Goal: Information Seeking & Learning: Learn about a topic

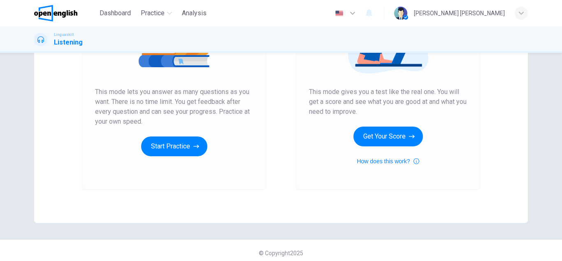
scroll to position [137, 0]
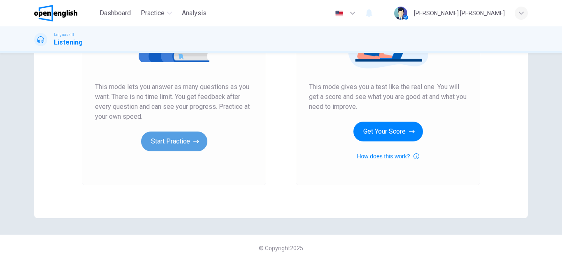
click at [188, 141] on button "Start Practice" at bounding box center [174, 141] width 66 height 20
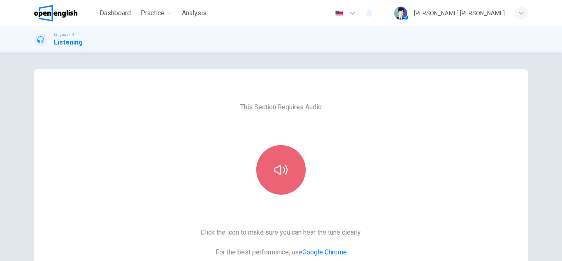
click at [291, 168] on button "button" at bounding box center [280, 169] width 49 height 49
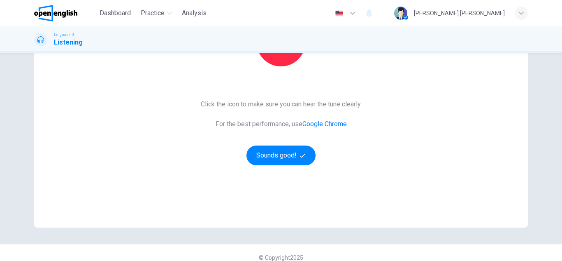
scroll to position [137, 0]
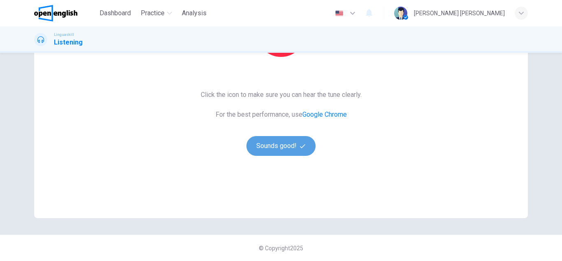
click at [272, 148] on button "Sounds good!" at bounding box center [281, 146] width 69 height 20
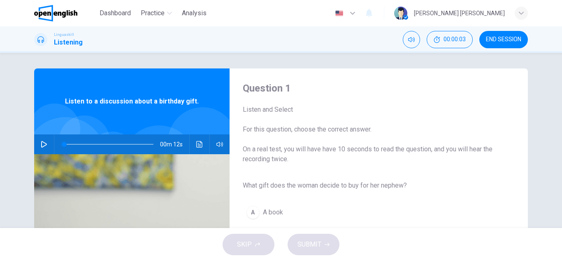
scroll to position [0, 0]
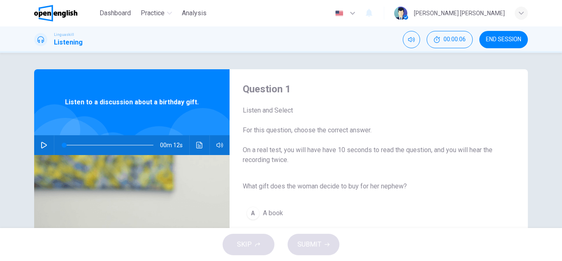
click at [43, 144] on icon "button" at bounding box center [44, 145] width 7 height 7
click at [64, 146] on span at bounding box center [108, 145] width 89 height 12
click at [40, 149] on button "button" at bounding box center [43, 145] width 13 height 20
type input "*"
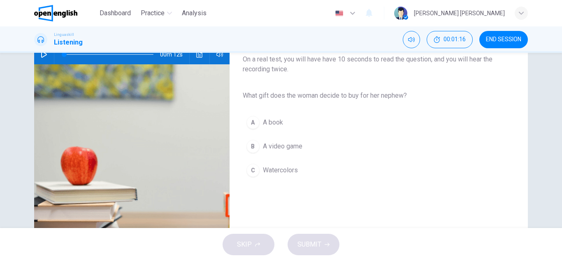
scroll to position [99, 0]
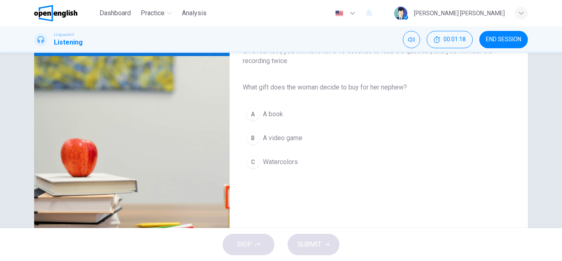
click at [250, 165] on div "C" at bounding box center [253, 161] width 13 height 13
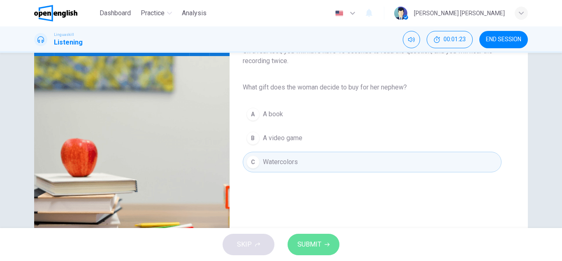
click at [314, 245] on span "SUBMIT" at bounding box center [310, 244] width 24 height 12
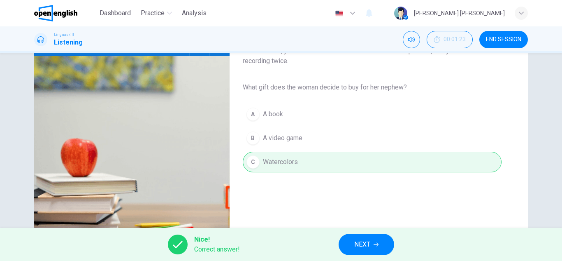
click at [356, 244] on span "NEXT" at bounding box center [362, 244] width 16 height 12
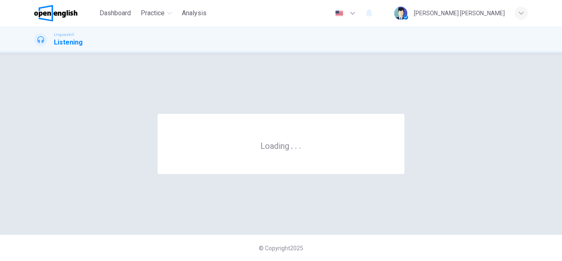
scroll to position [0, 0]
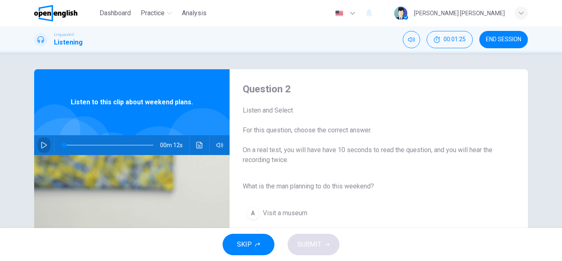
click at [41, 147] on icon "button" at bounding box center [44, 145] width 6 height 7
type input "*"
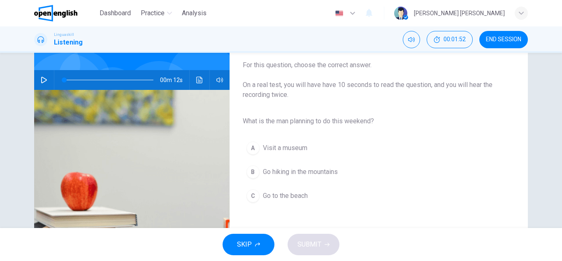
scroll to position [66, 0]
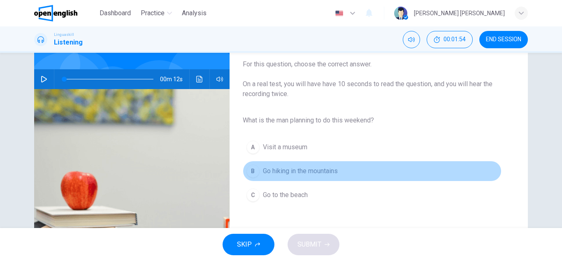
click at [250, 172] on div "B" at bounding box center [253, 170] width 13 height 13
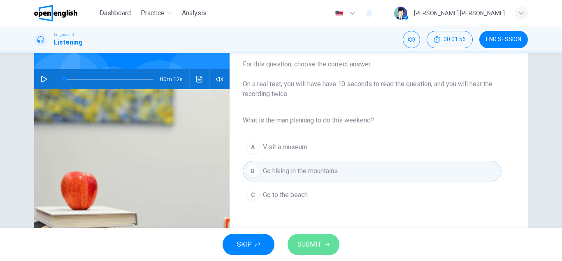
click at [312, 253] on button "SUBMIT" at bounding box center [314, 243] width 52 height 21
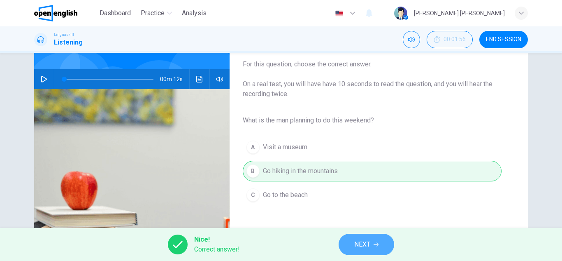
click at [370, 241] on span "NEXT" at bounding box center [362, 244] width 16 height 12
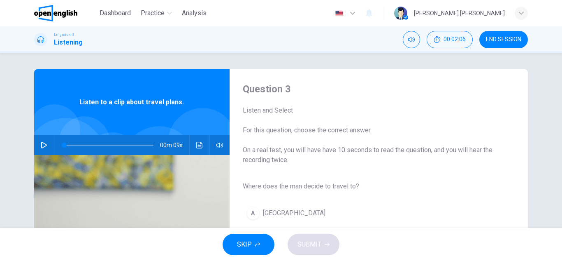
click at [42, 146] on icon "button" at bounding box center [44, 145] width 7 height 7
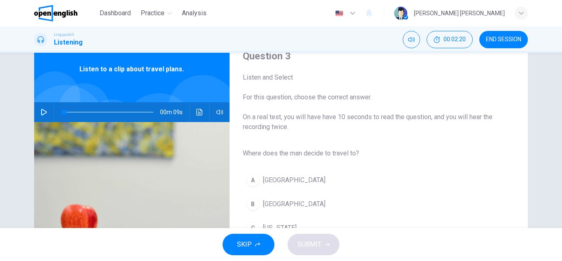
scroll to position [49, 0]
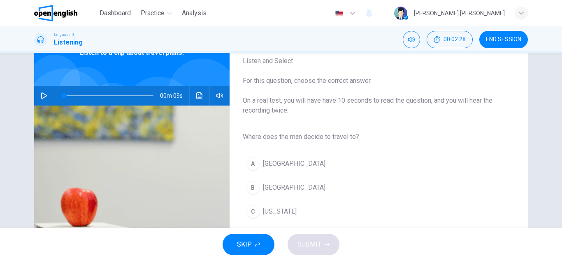
click at [42, 98] on icon "button" at bounding box center [44, 95] width 7 height 7
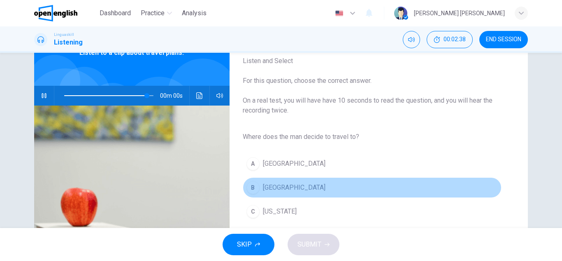
click at [251, 188] on div "B" at bounding box center [253, 187] width 13 height 13
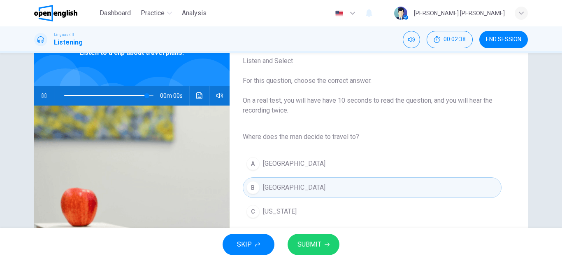
type input "*"
click at [306, 247] on span "SUBMIT" at bounding box center [310, 244] width 24 height 12
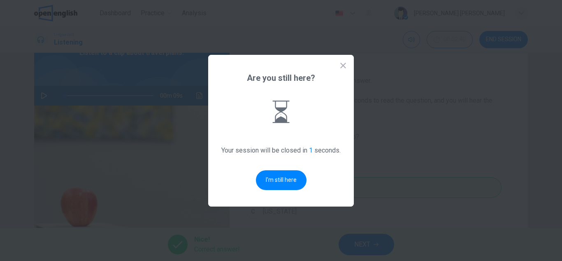
scroll to position [0, 0]
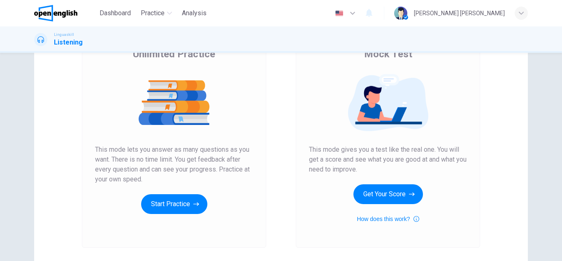
scroll to position [76, 0]
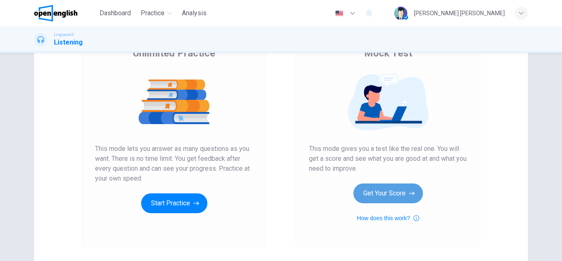
click at [380, 198] on button "Get Your Score" at bounding box center [389, 193] width 70 height 20
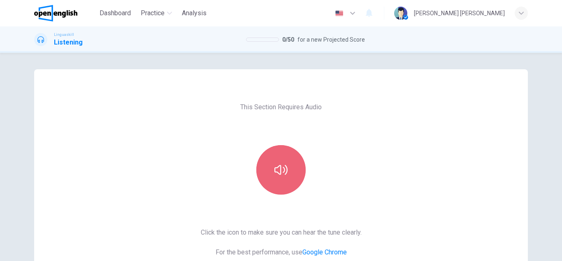
click at [271, 182] on button "button" at bounding box center [280, 169] width 49 height 49
click at [275, 164] on icon "button" at bounding box center [281, 169] width 13 height 13
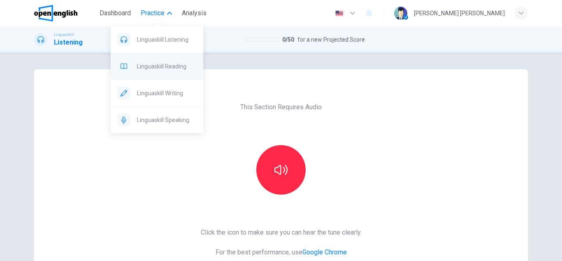
click at [166, 66] on span "Linguaskill Reading" at bounding box center [167, 66] width 60 height 10
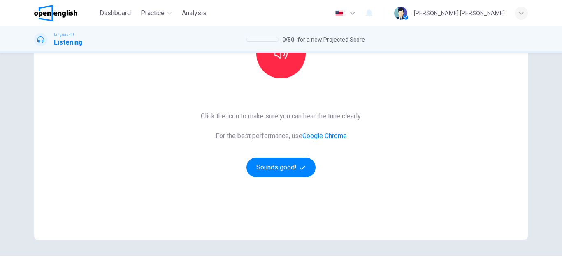
scroll to position [137, 0]
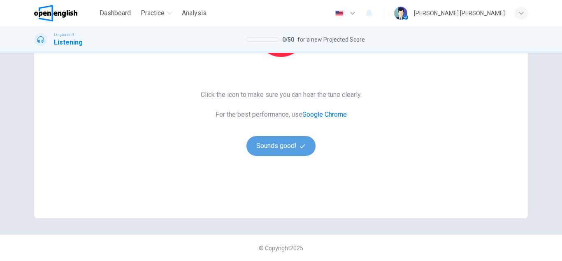
click at [285, 152] on button "Sounds good!" at bounding box center [281, 146] width 69 height 20
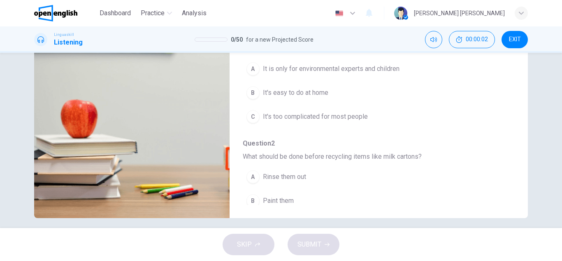
scroll to position [0, 0]
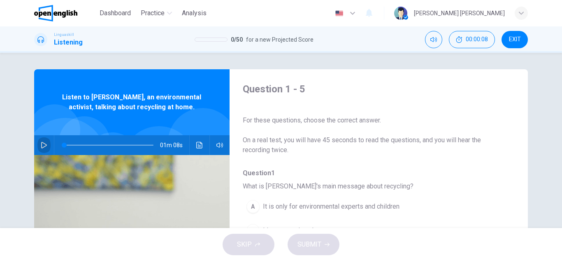
click at [42, 141] on button "button" at bounding box center [43, 145] width 13 height 20
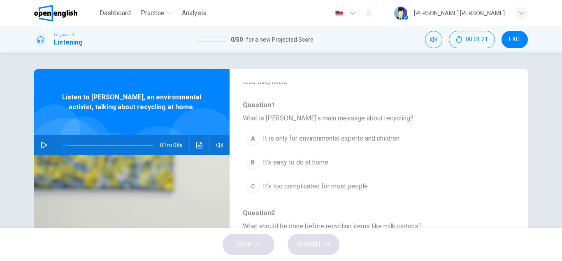
scroll to position [70, 0]
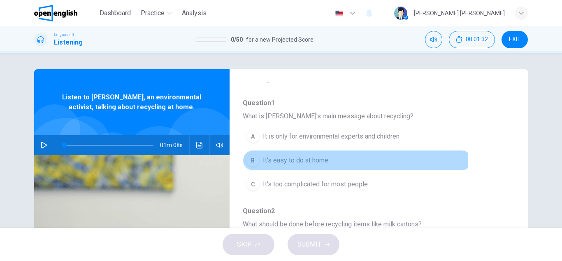
click at [269, 161] on span "It's easy to do at home" at bounding box center [295, 160] width 65 height 10
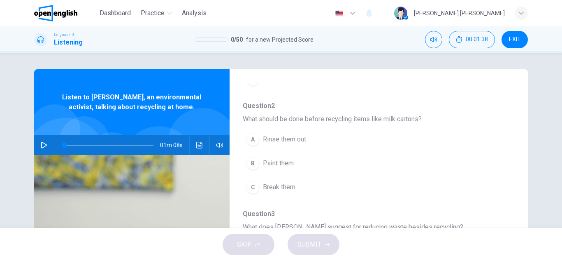
scroll to position [177, 0]
click at [42, 145] on icon "button" at bounding box center [44, 145] width 7 height 7
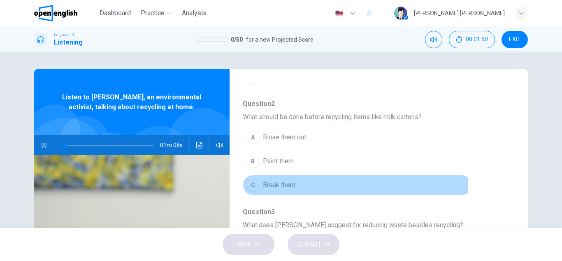
click at [277, 186] on span "Break them" at bounding box center [279, 185] width 33 height 10
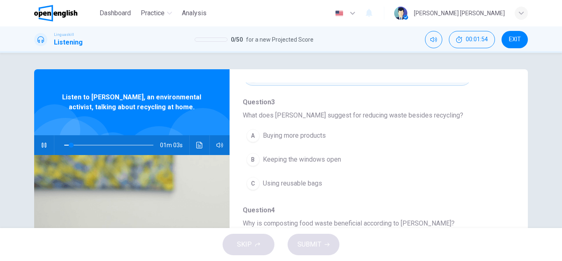
scroll to position [289, 0]
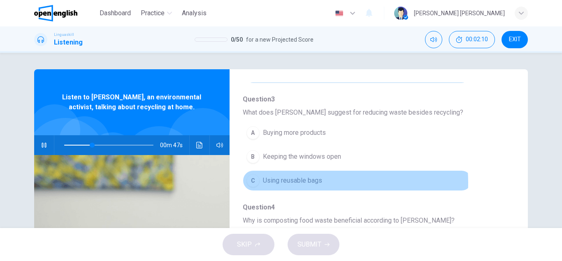
click at [310, 182] on span "Using reusable bags" at bounding box center [292, 180] width 59 height 10
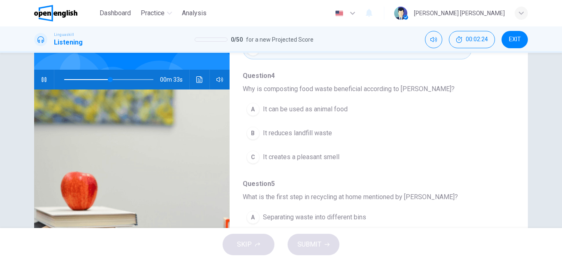
scroll to position [66, 0]
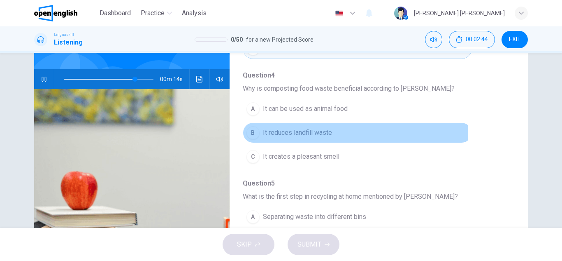
click at [298, 133] on span "It reduces landfill waste" at bounding box center [297, 133] width 69 height 10
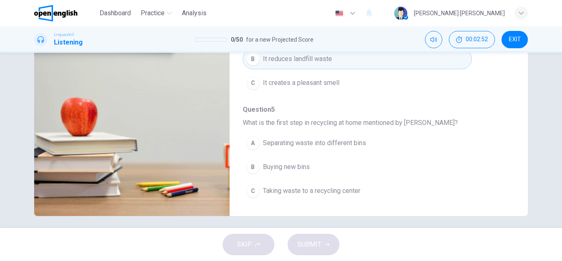
scroll to position [144, 0]
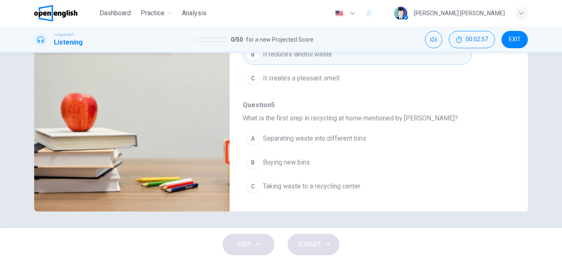
type input "*"
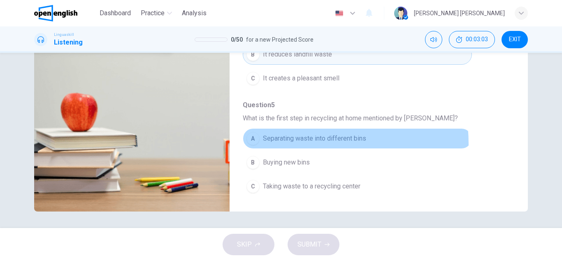
click at [291, 144] on button "A Separating waste into different bins" at bounding box center [357, 138] width 229 height 21
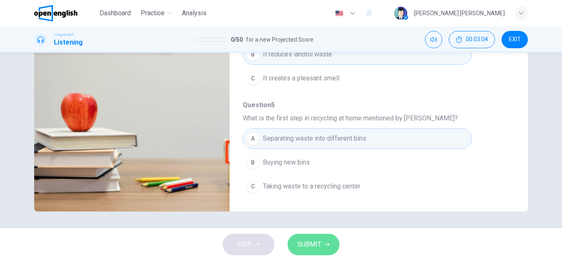
click at [310, 243] on span "SUBMIT" at bounding box center [310, 244] width 24 height 12
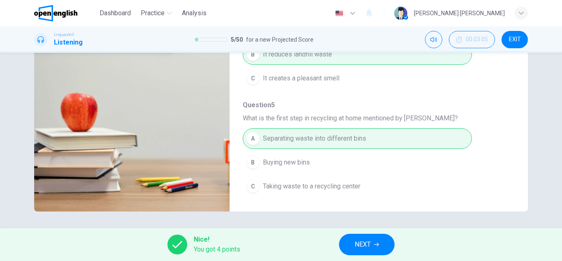
scroll to position [128, 0]
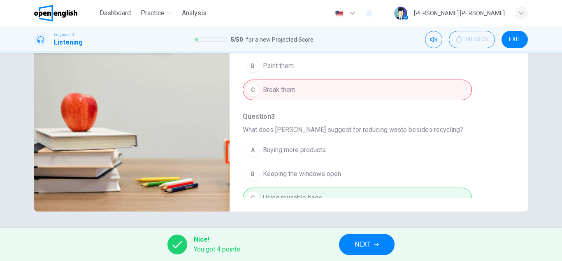
click at [355, 245] on span "NEXT" at bounding box center [363, 244] width 16 height 12
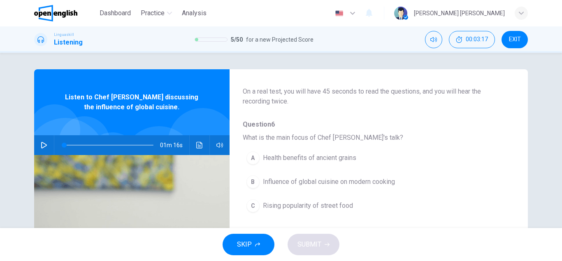
scroll to position [54, 0]
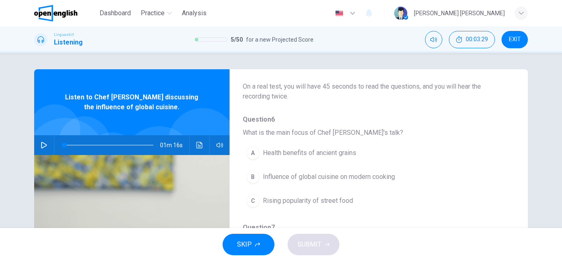
drag, startPoint x: 508, startPoint y: 171, endPoint x: 508, endPoint y: 178, distance: 7.0
click at [508, 178] on div "Question 6 - 10 For these questions, choose the correct answer. On a real test,…" at bounding box center [372, 159] width 285 height 260
drag, startPoint x: 508, startPoint y: 181, endPoint x: 507, endPoint y: 192, distance: 11.2
click at [507, 192] on div "Question 6 - 10 For these questions, choose the correct answer. On a real test,…" at bounding box center [372, 159] width 285 height 260
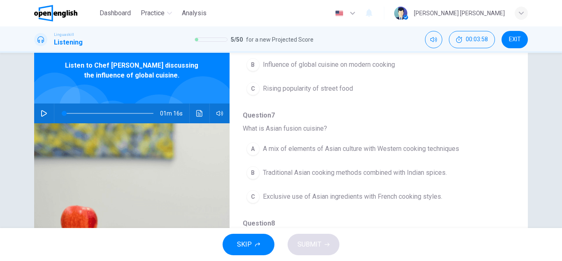
scroll to position [0, 0]
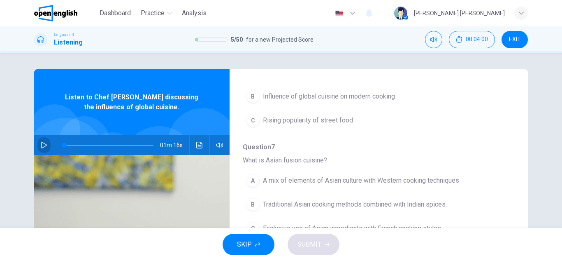
click at [41, 144] on icon "button" at bounding box center [44, 145] width 7 height 7
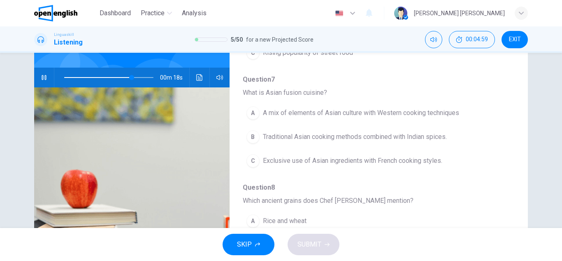
scroll to position [127, 0]
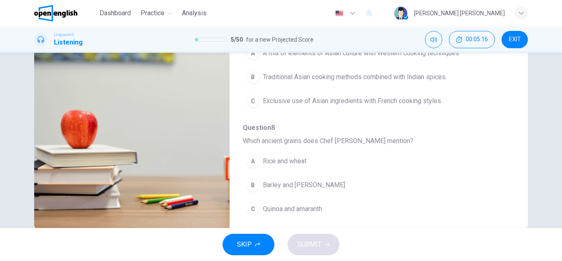
type input "**"
click at [512, 43] on button "EXIT" at bounding box center [515, 39] width 26 height 17
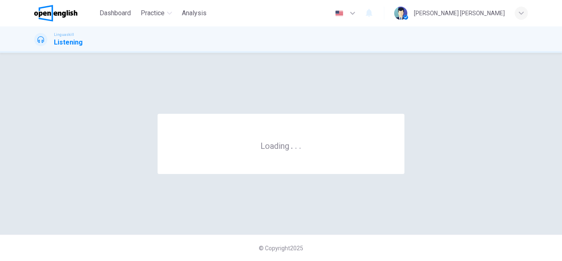
scroll to position [0, 0]
